Goal: Transaction & Acquisition: Purchase product/service

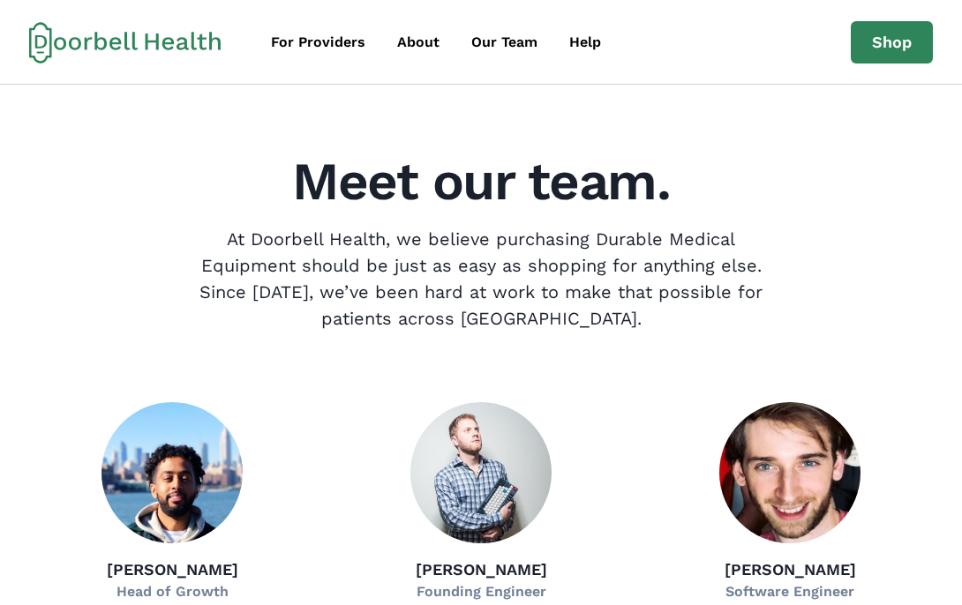
click at [99, 34] on icon at bounding box center [125, 42] width 192 height 42
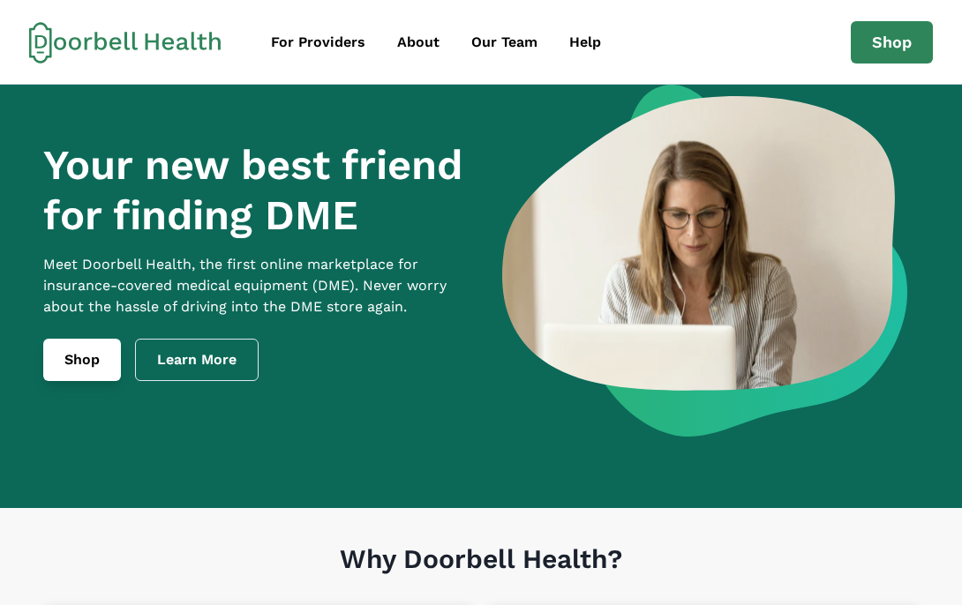
click at [71, 377] on link "Shop" at bounding box center [82, 360] width 78 height 42
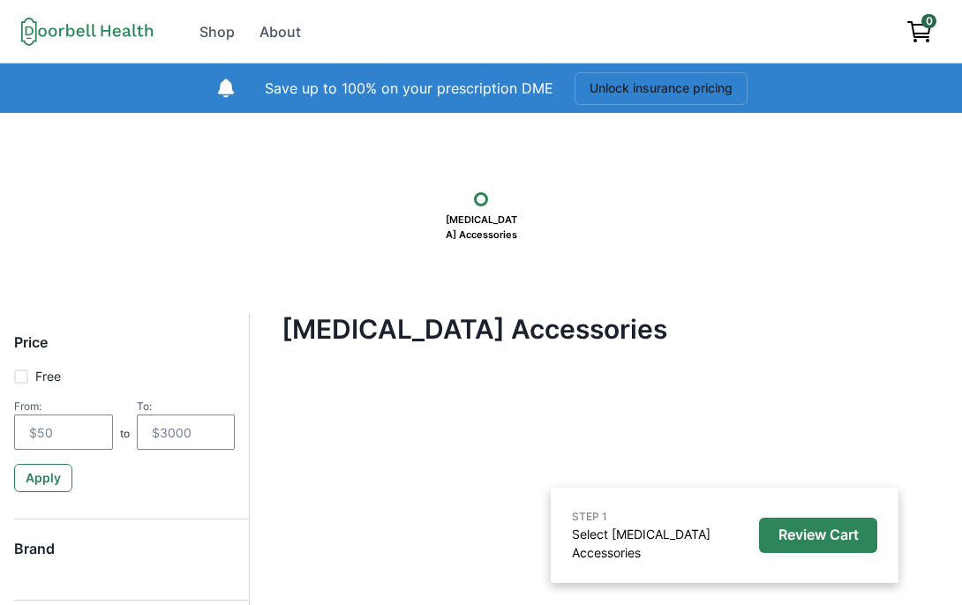
click at [457, 334] on h4 "[MEDICAL_DATA] Accessories" at bounding box center [598, 329] width 634 height 32
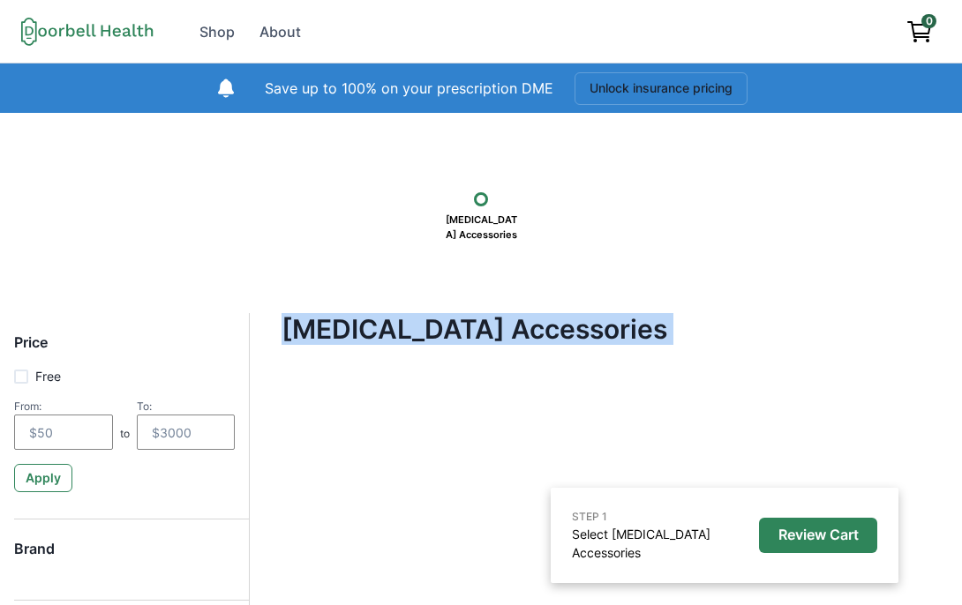
click at [457, 334] on h4 "[MEDICAL_DATA] Accessories" at bounding box center [598, 329] width 634 height 32
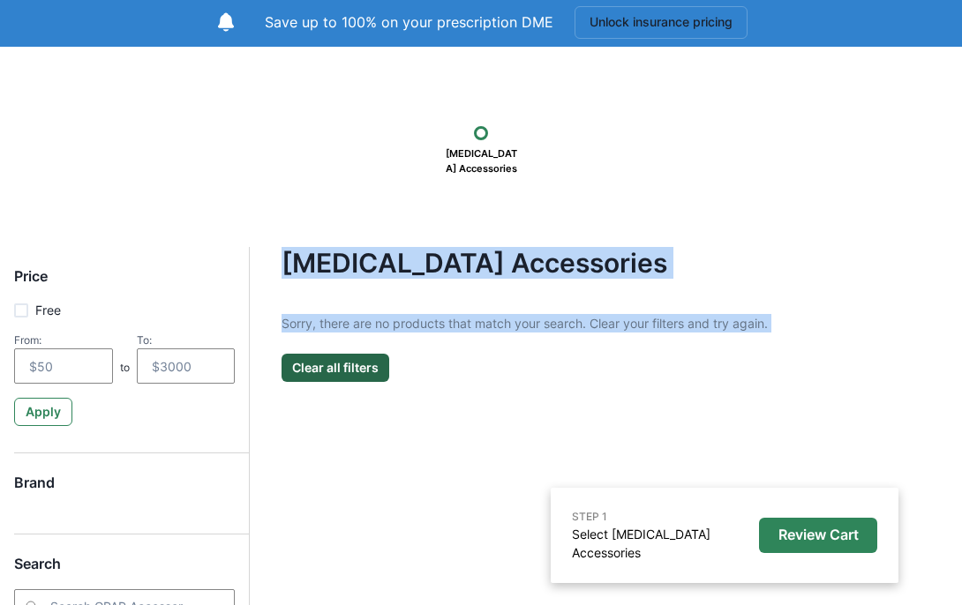
scroll to position [7, 0]
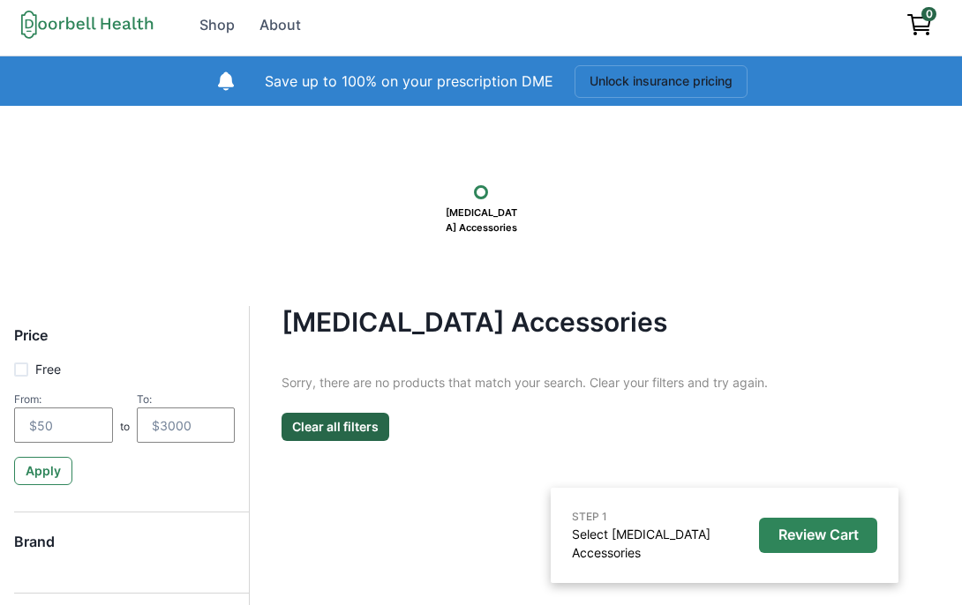
click at [376, 283] on div "STEP 1 Select [MEDICAL_DATA] Accessories Review Cart [MEDICAL_DATA] Accessories…" at bounding box center [481, 443] width 962 height 675
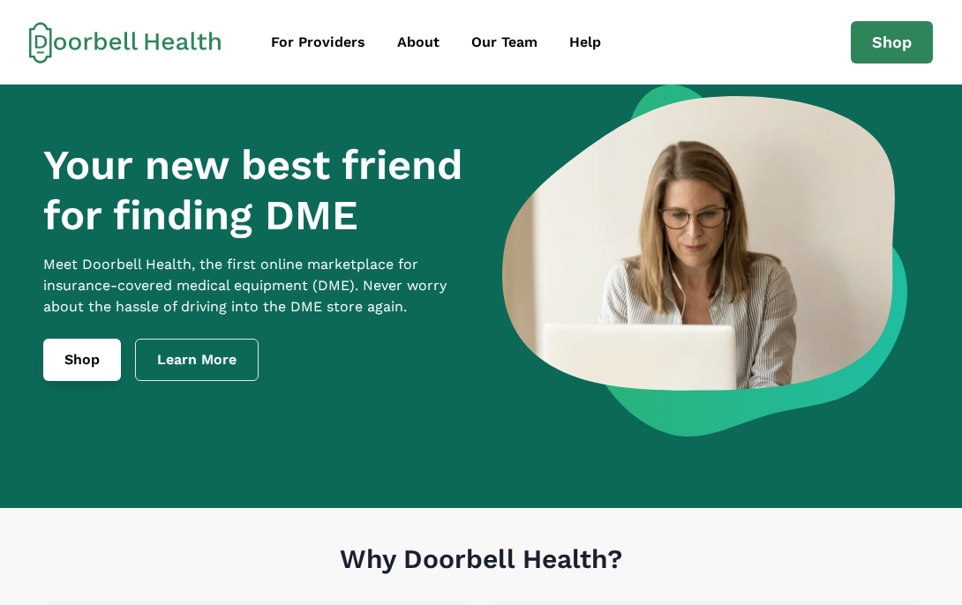
click at [87, 381] on link "Shop" at bounding box center [82, 360] width 78 height 42
click at [319, 209] on h1 "Your new best friend for finding DME" at bounding box center [257, 190] width 429 height 100
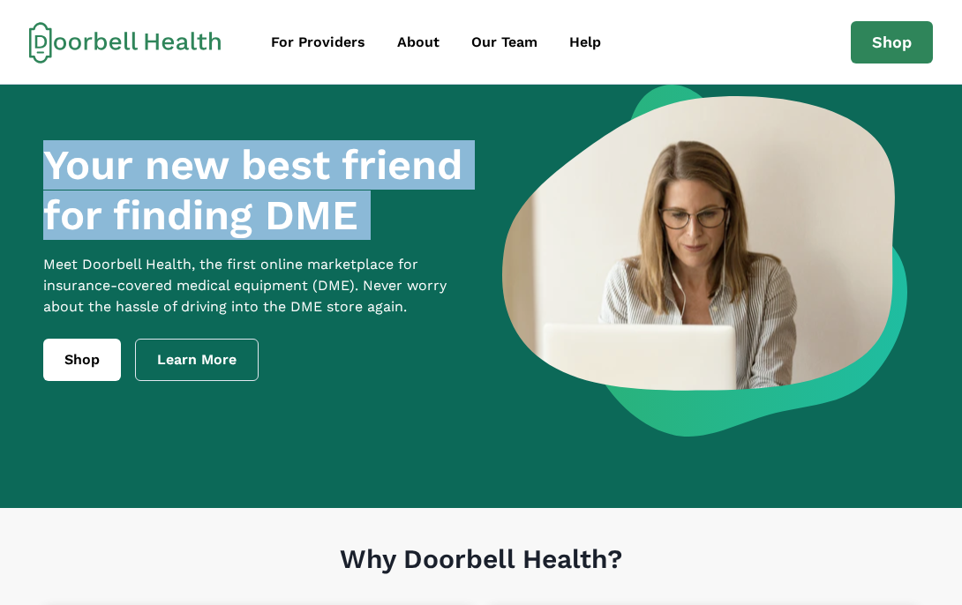
click at [319, 209] on h1 "Your new best friend for finding DME" at bounding box center [257, 190] width 429 height 100
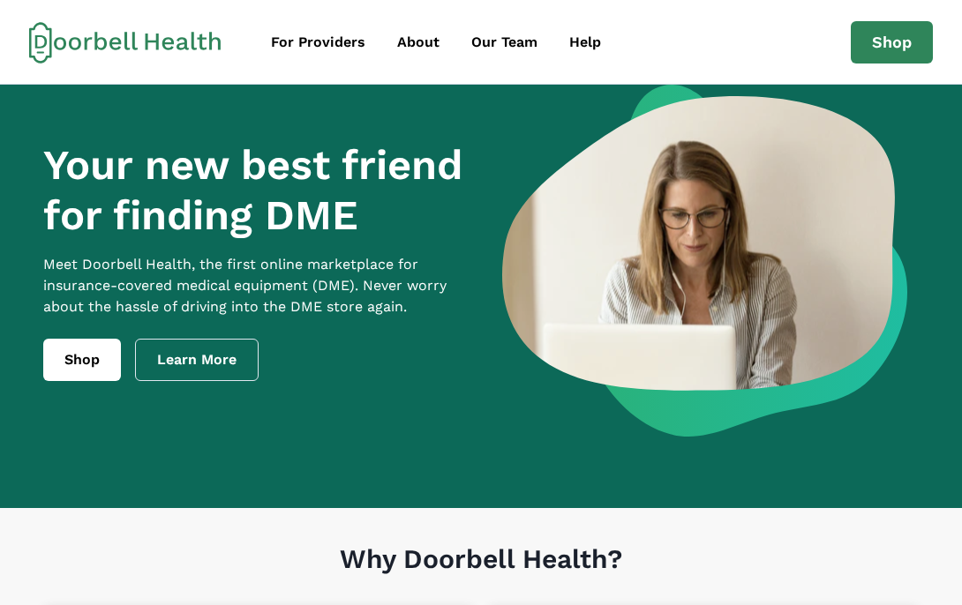
click at [317, 190] on h1 "Your new best friend for finding DME" at bounding box center [257, 190] width 429 height 100
